Goal: Information Seeking & Learning: Learn about a topic

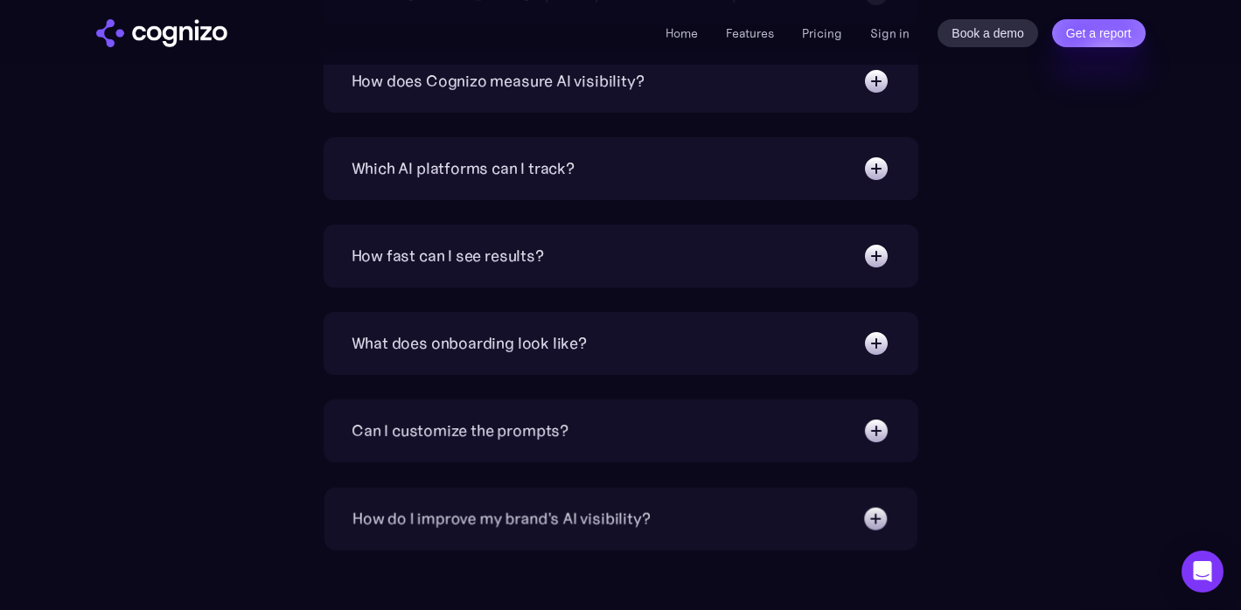
scroll to position [6162, 0]
click at [877, 518] on img at bounding box center [876, 518] width 28 height 28
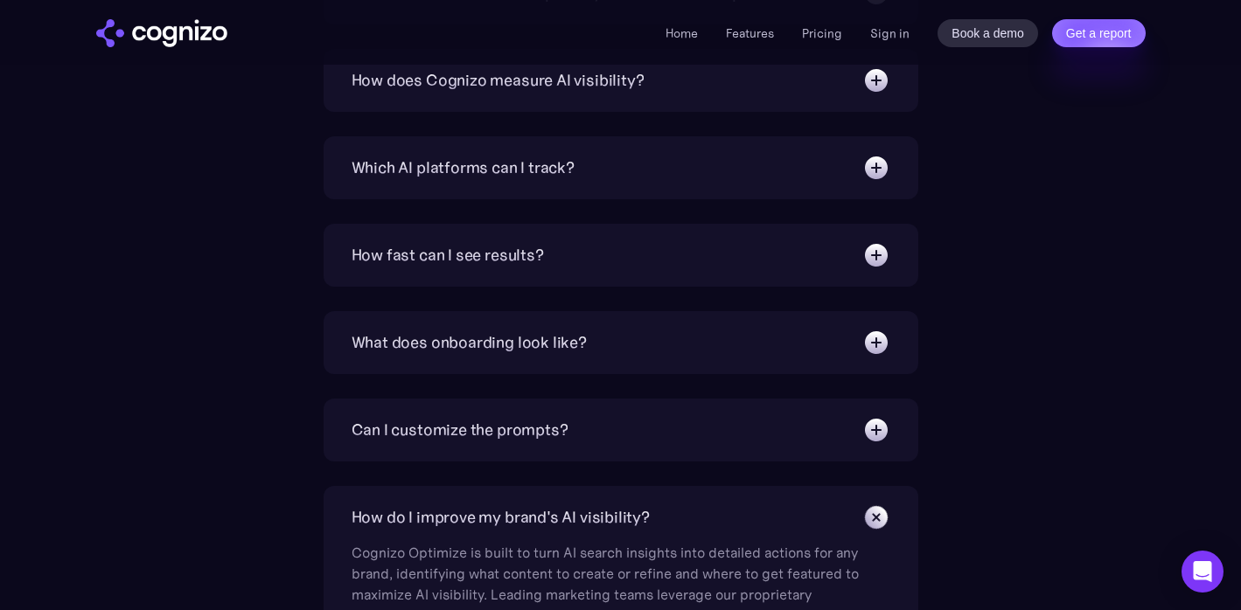
click at [877, 518] on img at bounding box center [875, 516] width 39 height 39
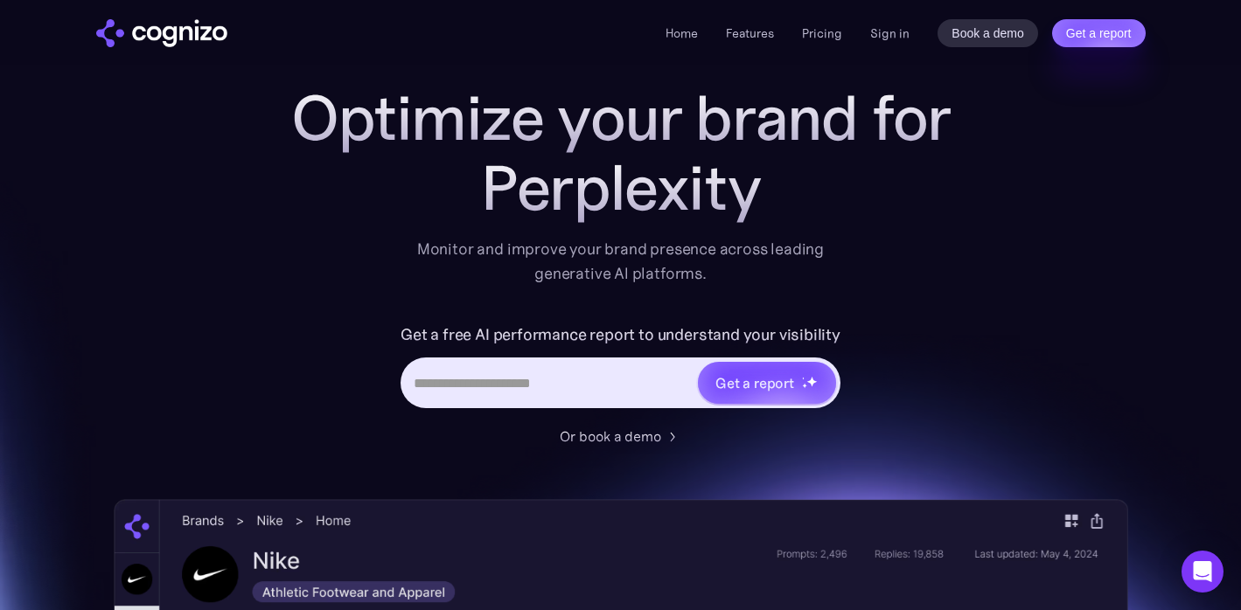
scroll to position [0, 0]
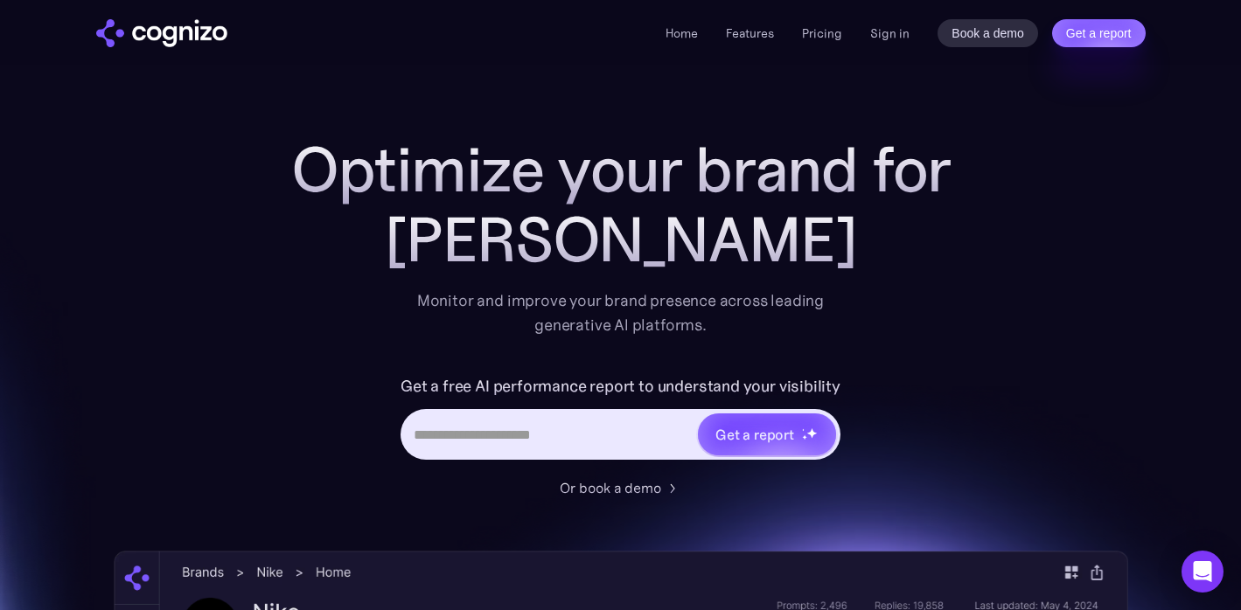
click at [557, 444] on input "Hero URL Input Form" at bounding box center [549, 434] width 293 height 33
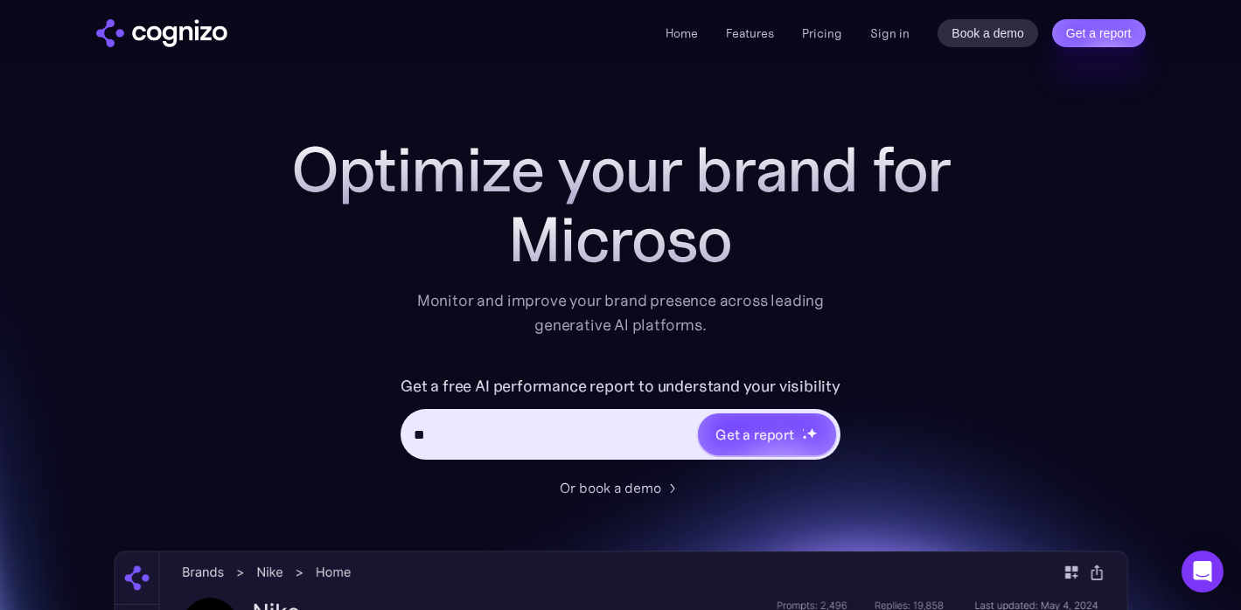
type input "*"
type input "**********"
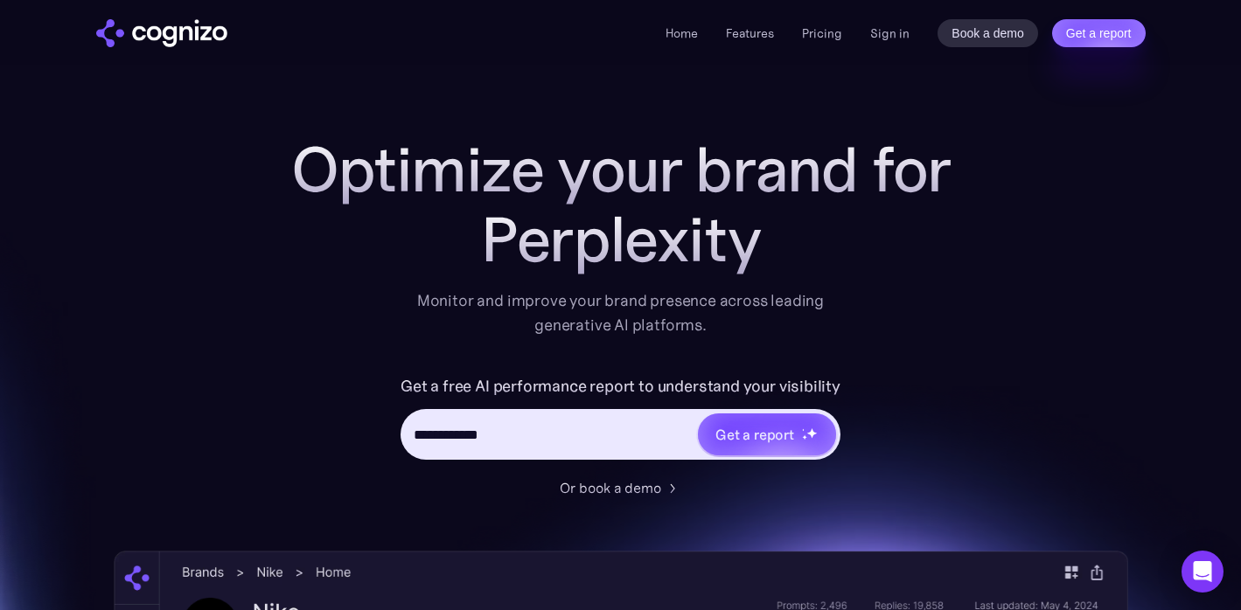
type input "**********"
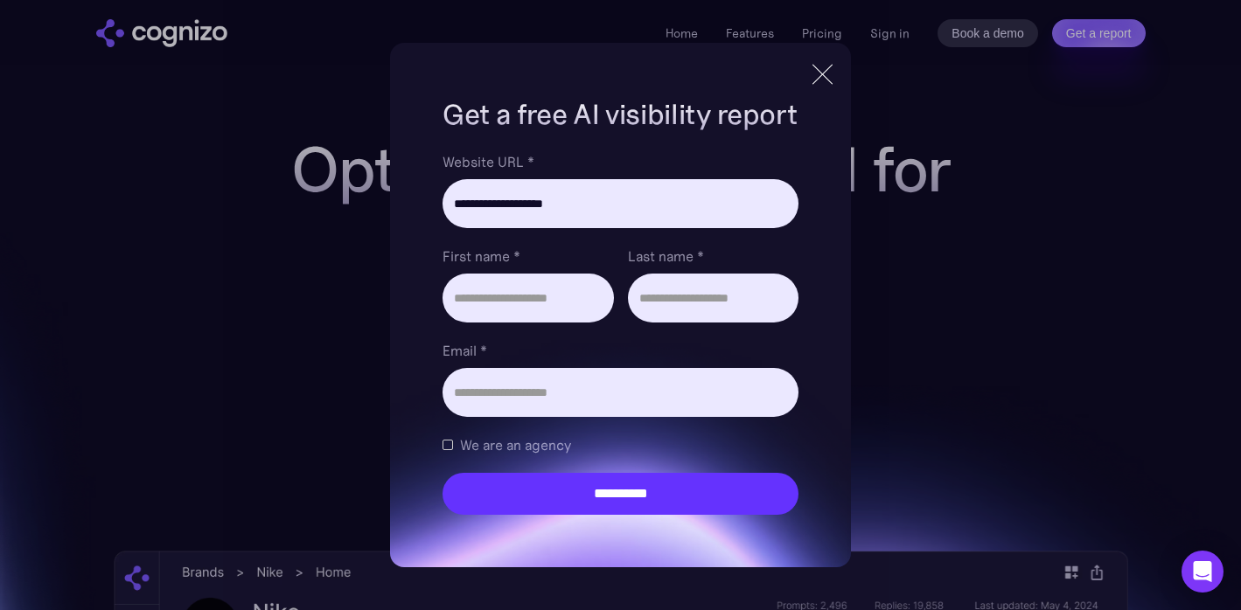
click at [823, 77] on div at bounding box center [822, 74] width 1 height 28
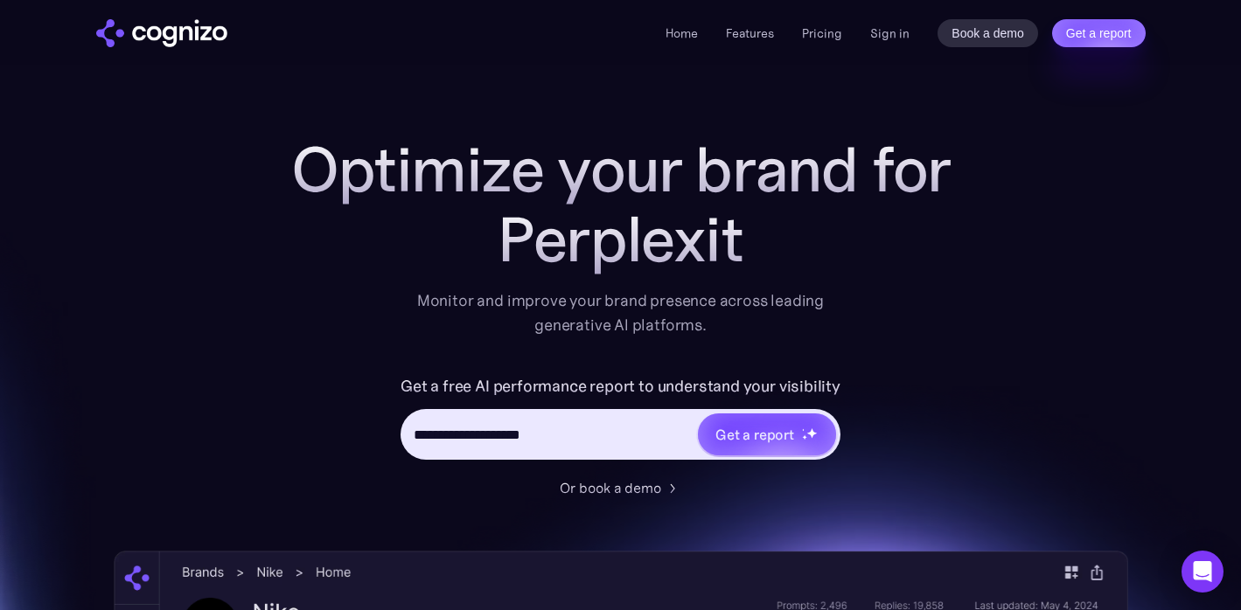
click at [700, 34] on ul "Home Features Pricing Book a demo Get a report" at bounding box center [753, 33] width 177 height 21
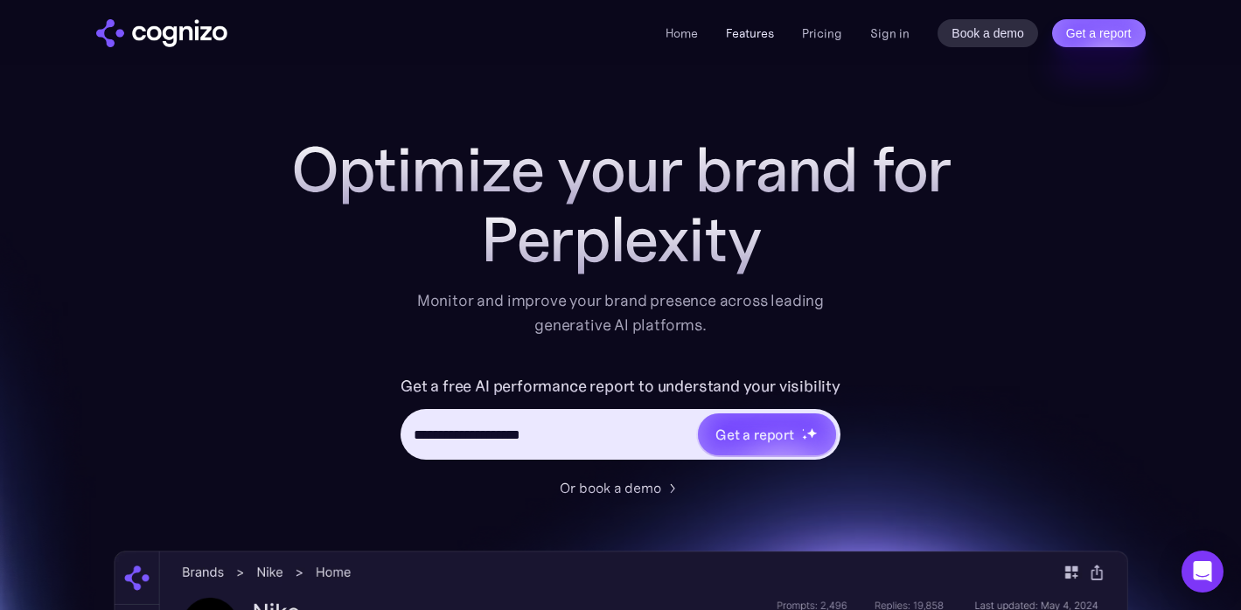
click at [756, 38] on link "Features" at bounding box center [750, 33] width 48 height 16
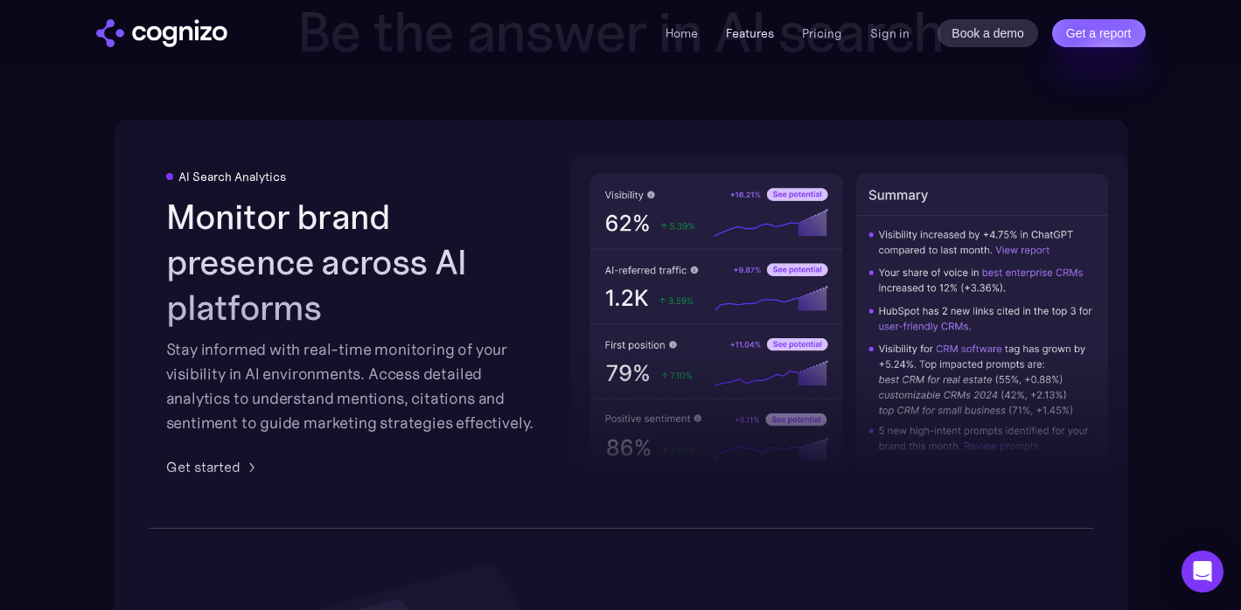
scroll to position [2724, 0]
click at [811, 31] on link "Pricing" at bounding box center [822, 33] width 40 height 16
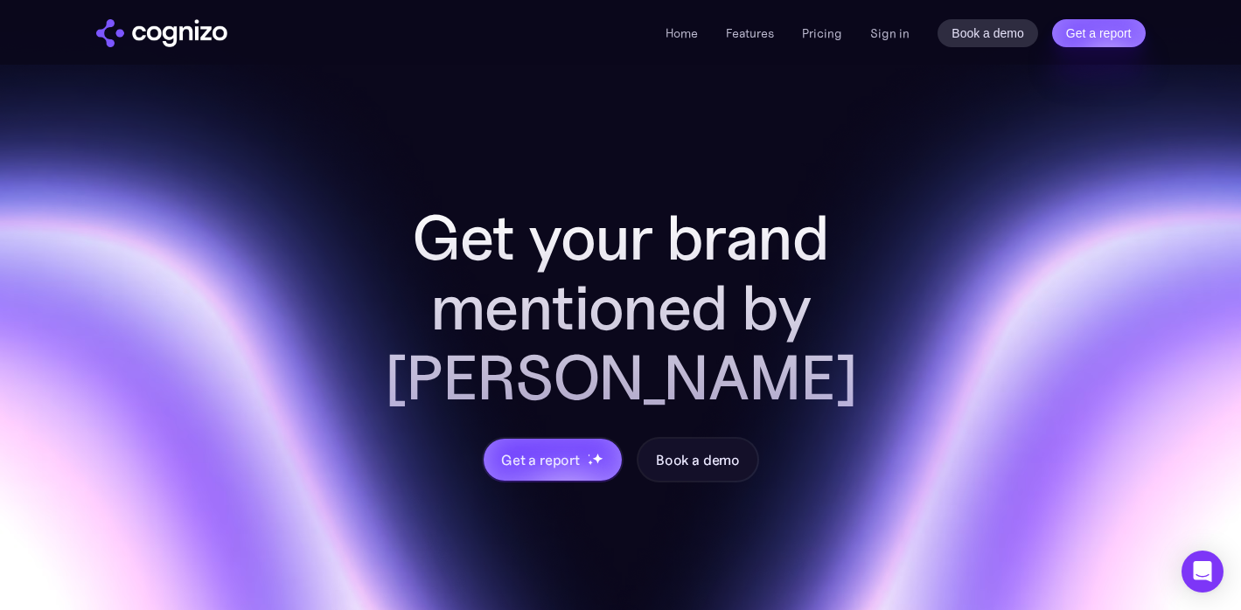
scroll to position [5175, 0]
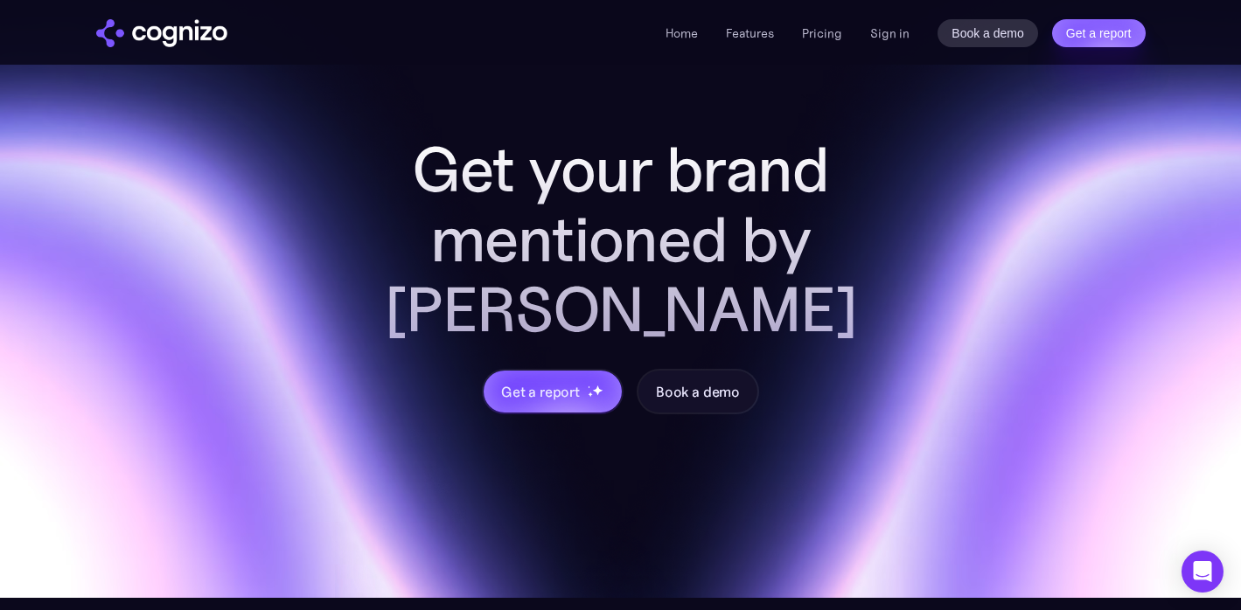
click at [702, 497] on div "Get your brand mentioned by AI Get a report Book a demo" at bounding box center [620, 242] width 1241 height 712
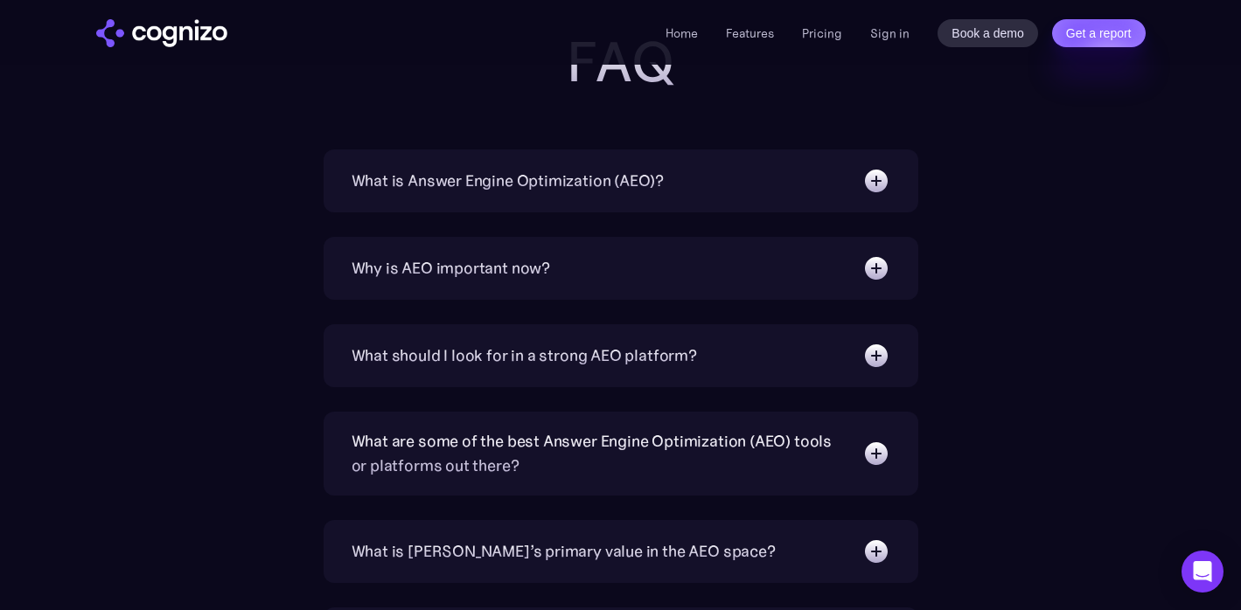
scroll to position [3915, 0]
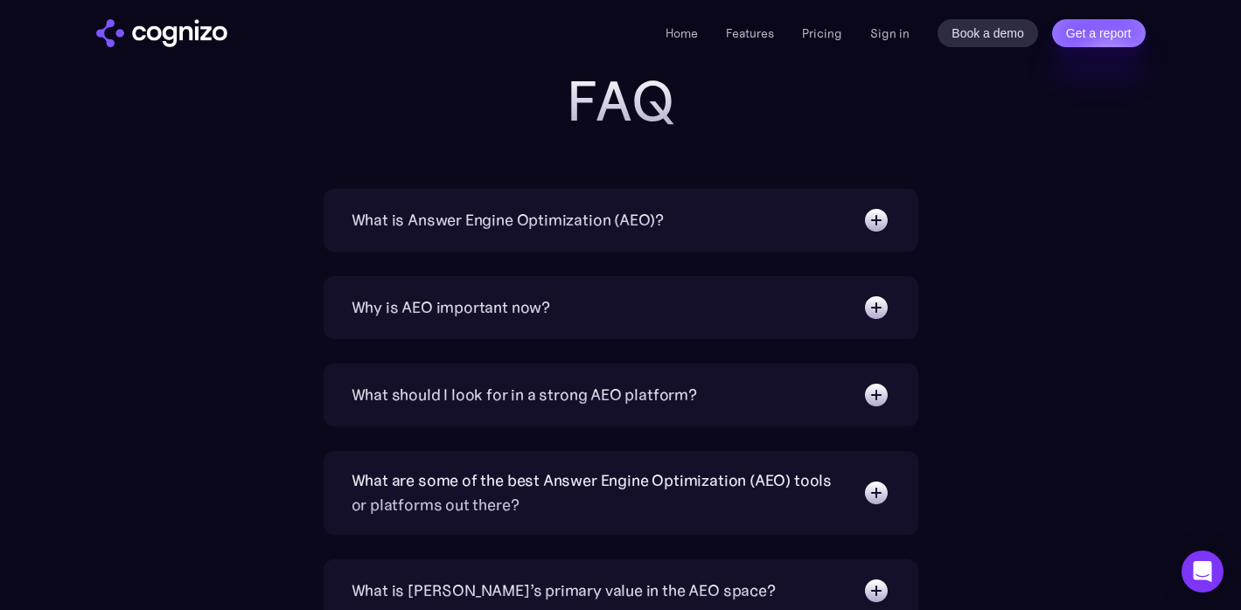
click at [877, 219] on img at bounding box center [876, 220] width 28 height 28
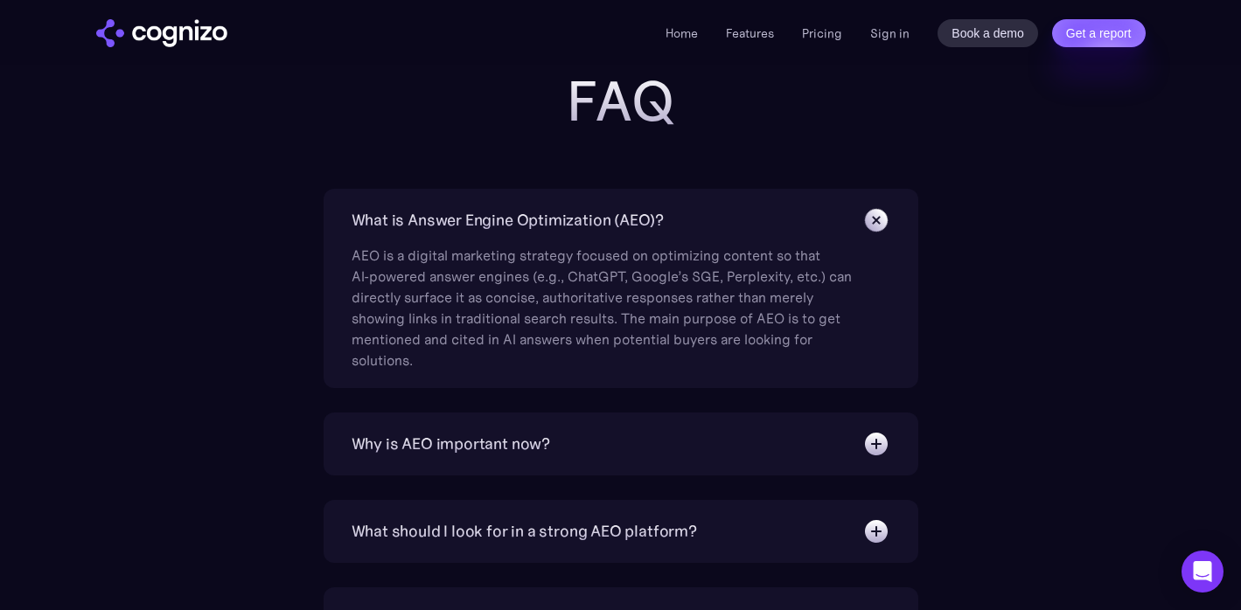
click at [877, 219] on img at bounding box center [875, 219] width 39 height 39
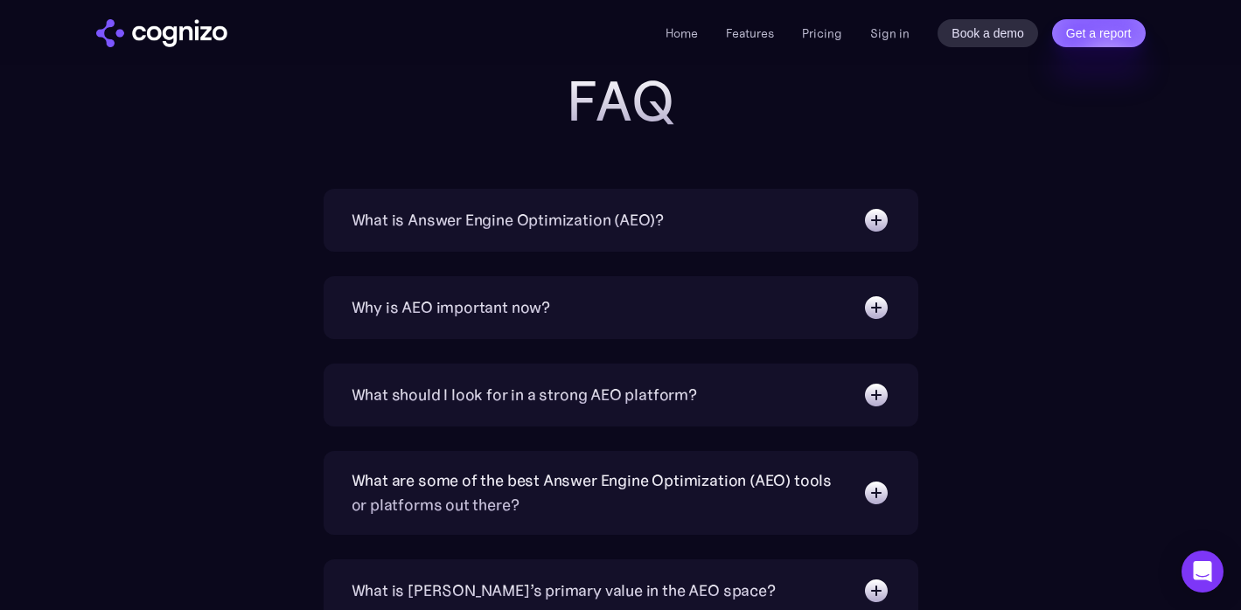
click at [879, 322] on div "Why is AEO important now? With increasing reliance on generative AI chatbots fo…" at bounding box center [620, 307] width 594 height 63
click at [879, 307] on img at bounding box center [876, 308] width 28 height 28
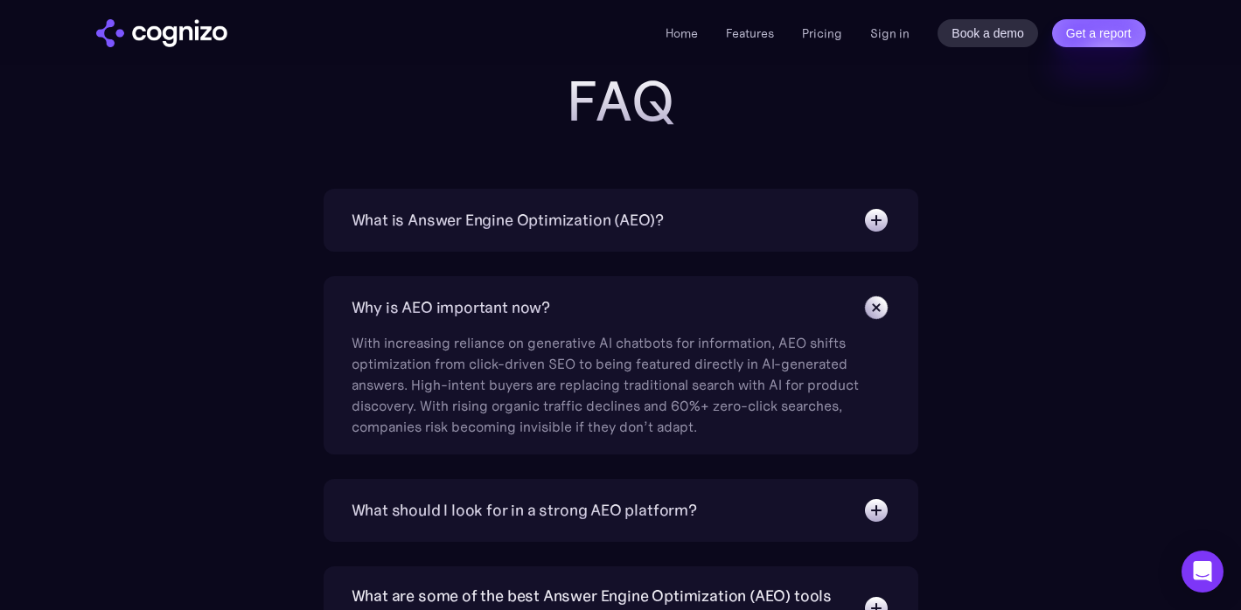
click at [879, 307] on img at bounding box center [875, 307] width 39 height 39
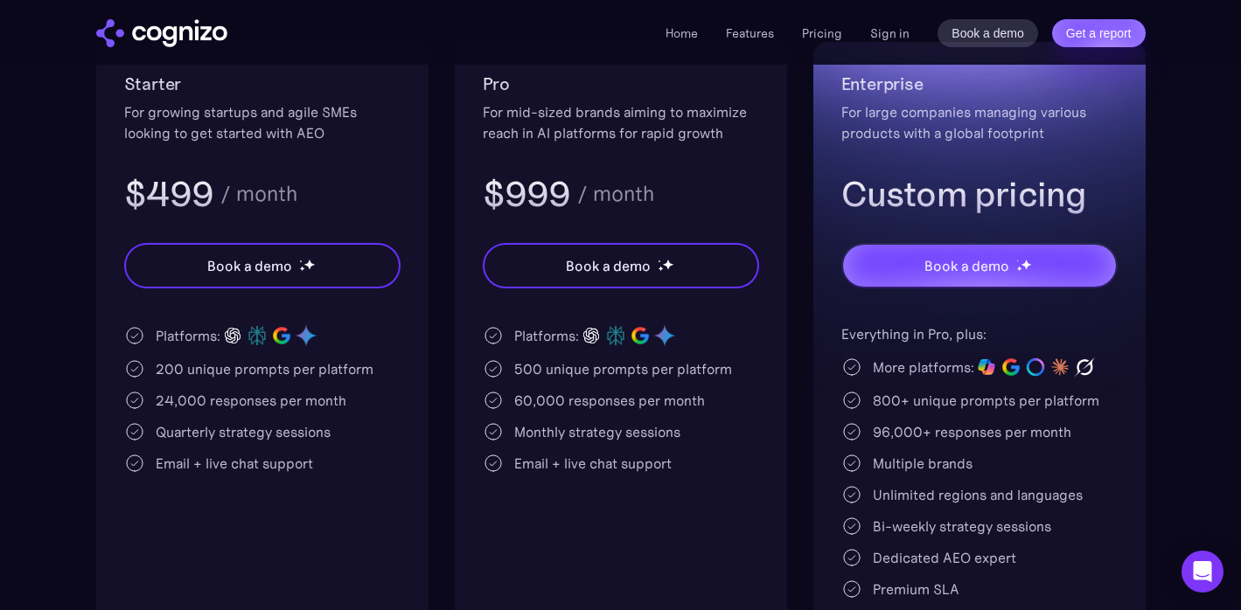
scroll to position [385, 0]
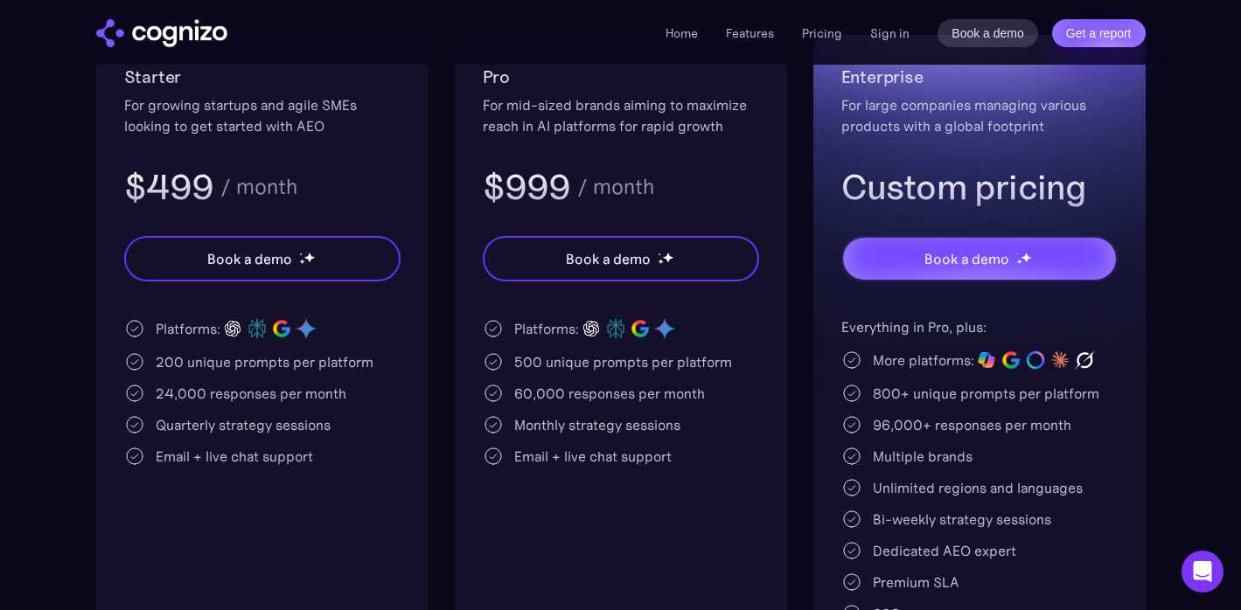
click at [153, 37] on img "home" at bounding box center [161, 33] width 131 height 28
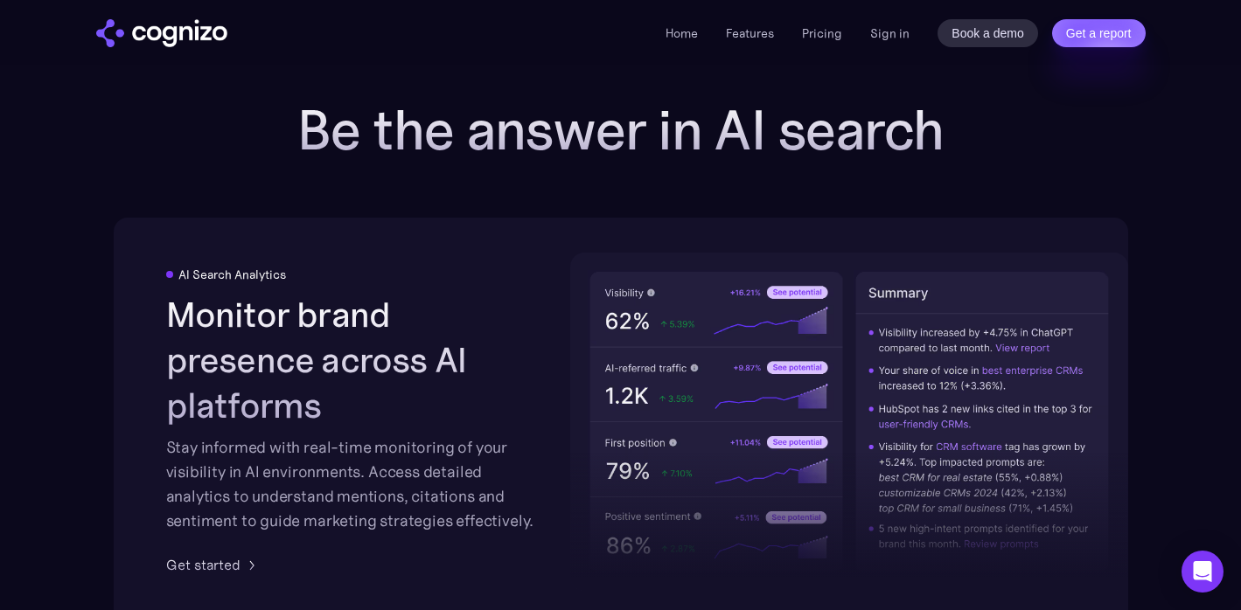
scroll to position [2499, 0]
